Goal: Information Seeking & Learning: Compare options

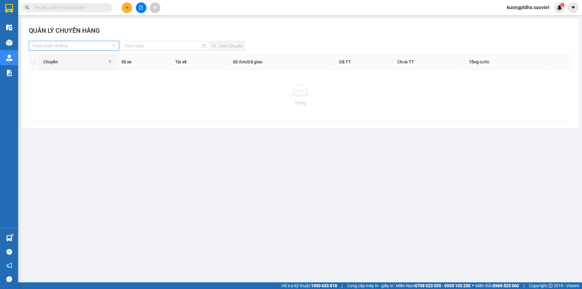
click at [78, 48] on input "search" at bounding box center [71, 45] width 79 height 9
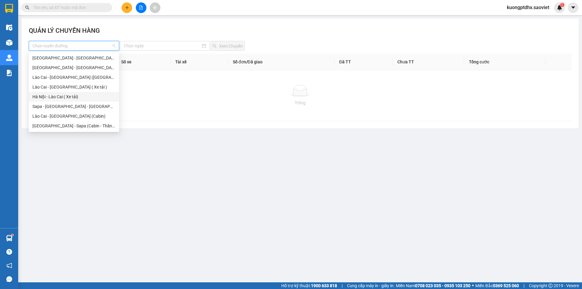
click at [53, 96] on div "Hà Nội - Lào Cai ( Xe tải)" at bounding box center [73, 96] width 83 height 7
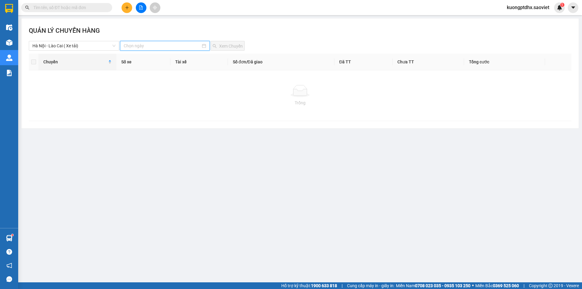
click at [139, 48] on input at bounding box center [162, 45] width 77 height 7
type input "[DATE]"
click at [153, 99] on div "12" at bounding box center [150, 98] width 7 height 7
click at [223, 48] on span "Xem Chuyến" at bounding box center [231, 46] width 24 height 7
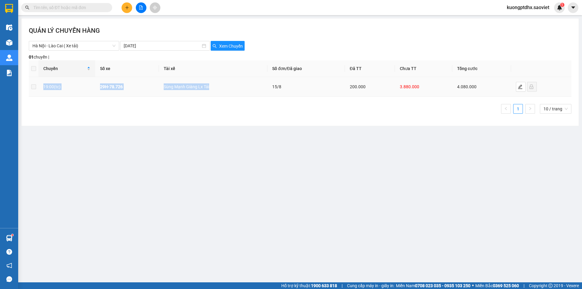
drag, startPoint x: 42, startPoint y: 85, endPoint x: 220, endPoint y: 87, distance: 177.2
click at [220, 87] on tr "19:00 (tc) 29H-78.726 Sùng Mạnh Giàng Lx Tải 15/8 200.000 3.880.000 4.080.000" at bounding box center [300, 87] width 542 height 20
copy tr "19:00 (tc) 29H-78.726 Sùng Mạnh Giàng Lx Tải"
click at [71, 47] on span "Hà Nội - Lào Cai ( Xe tải)" at bounding box center [73, 45] width 83 height 9
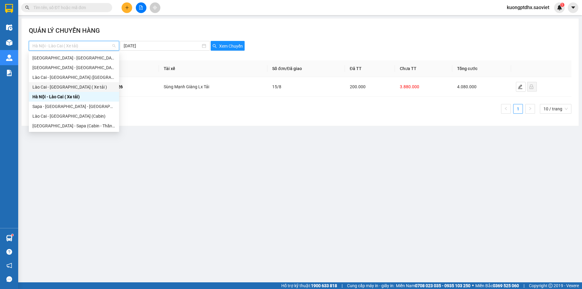
click at [61, 85] on div "Lào Cai - [GEOGRAPHIC_DATA] ( Xe tải )" at bounding box center [73, 87] width 83 height 7
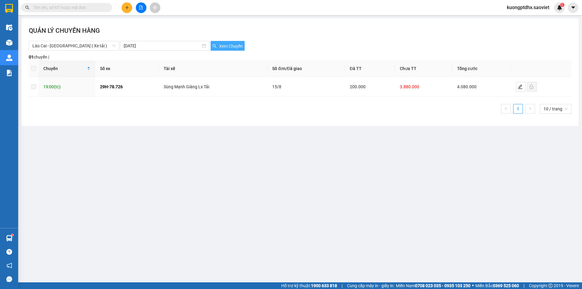
click at [224, 44] on span "Xem Chuyến" at bounding box center [231, 46] width 24 height 7
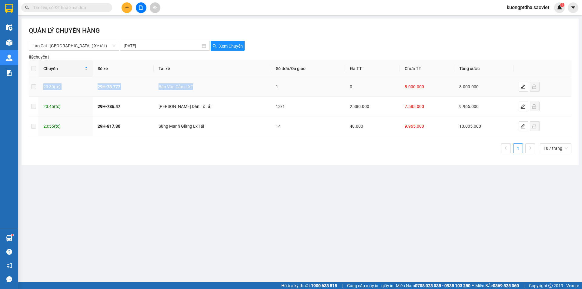
drag, startPoint x: 40, startPoint y: 85, endPoint x: 221, endPoint y: 85, distance: 181.5
click at [221, 85] on tr "23:30 (tc) 29H-78.777 Bàn Văn Cắm LXT 1 0 8.000.000 8.000.000" at bounding box center [300, 87] width 542 height 20
copy tr "23:30 (tc) 29H-78.777 Bàn Văn Cắm LXT"
drag, startPoint x: 42, startPoint y: 106, endPoint x: 221, endPoint y: 101, distance: 178.8
click at [221, 101] on tr "23:45 (tc) 29H-786.47 Bàn Quang Dần Lx Tải 13/1 2.380.000 7.585.000 9.965.000" at bounding box center [300, 107] width 542 height 20
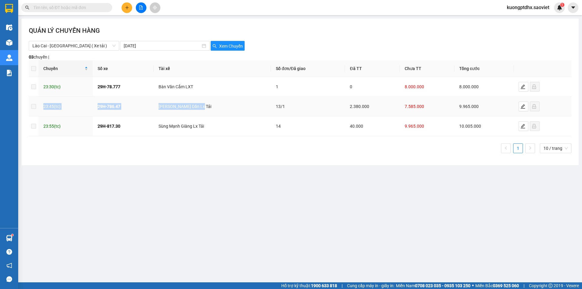
copy tr "23:45 (tc) 29H-786.47 Bàn Quang Dần Lx Tải"
drag, startPoint x: 45, startPoint y: 125, endPoint x: 218, endPoint y: 128, distance: 172.7
click at [218, 128] on tr "23:55 (tc) 29H-817.30 [PERSON_NAME] Tải 14 40.000 9.965.000 10.005.000" at bounding box center [300, 126] width 542 height 20
copy tr "23:55 (tc) 29H-817.30 [PERSON_NAME] Tải"
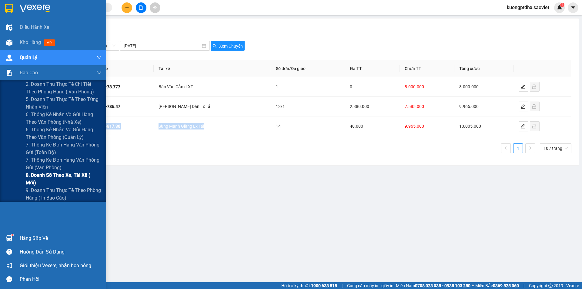
click at [49, 174] on span "8. Doanh số theo xe, tài xế ( mới)" at bounding box center [64, 178] width 76 height 15
